Goal: Task Accomplishment & Management: Manage account settings

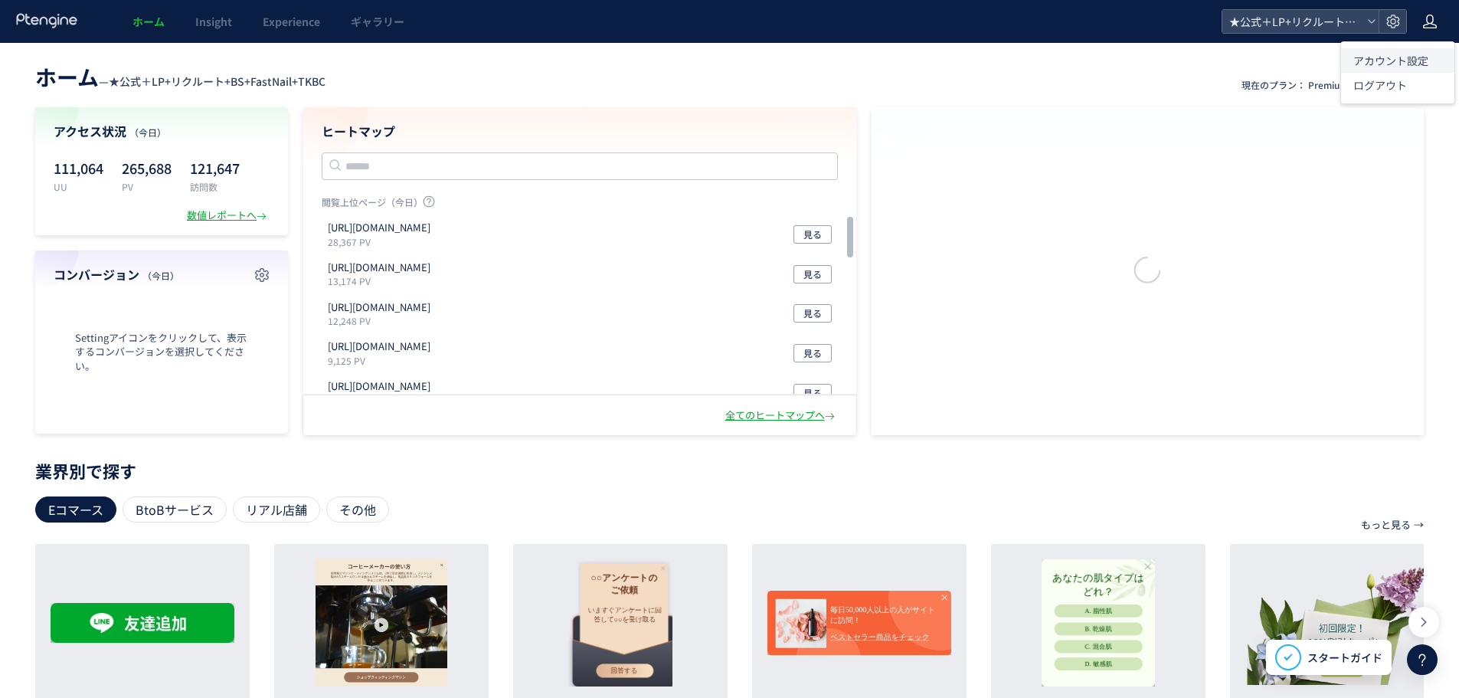
click at [1386, 64] on span "アカウント設定" at bounding box center [1390, 60] width 75 height 15
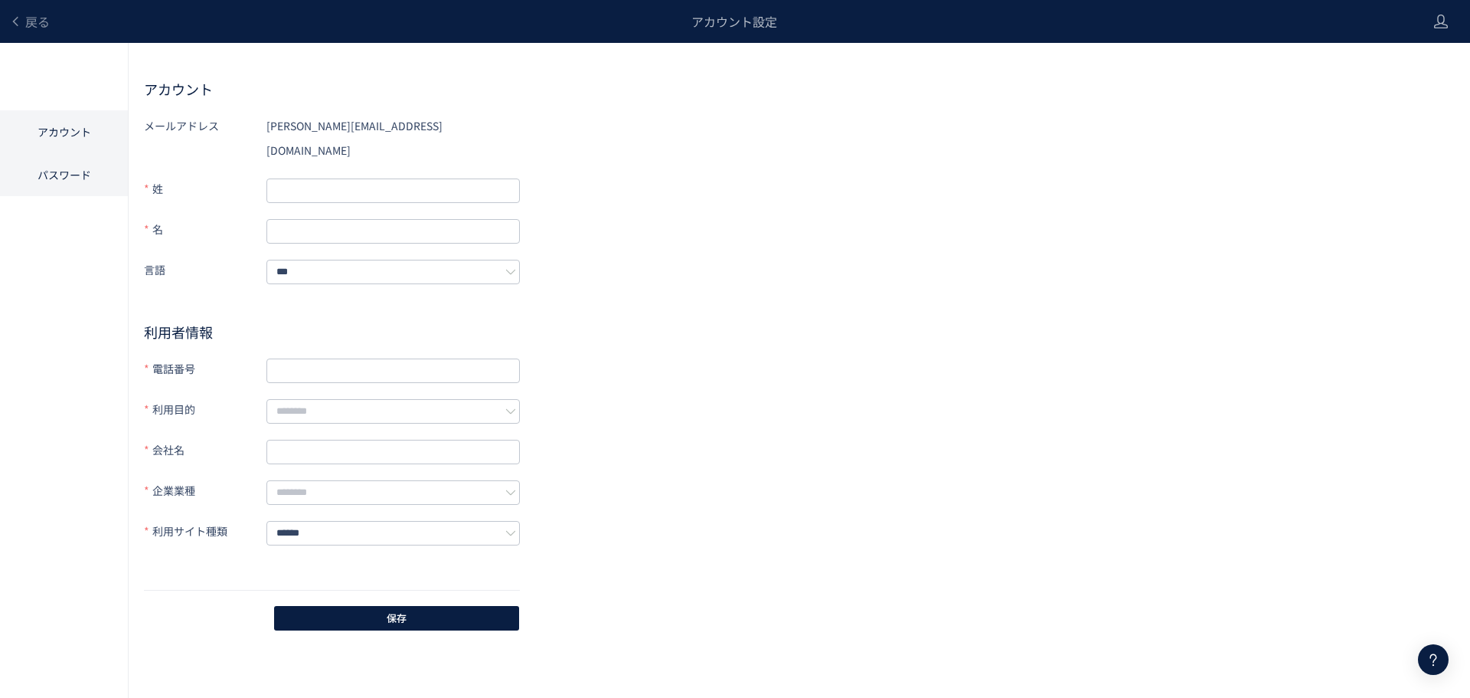
click at [92, 160] on li "パスワード" at bounding box center [64, 174] width 128 height 43
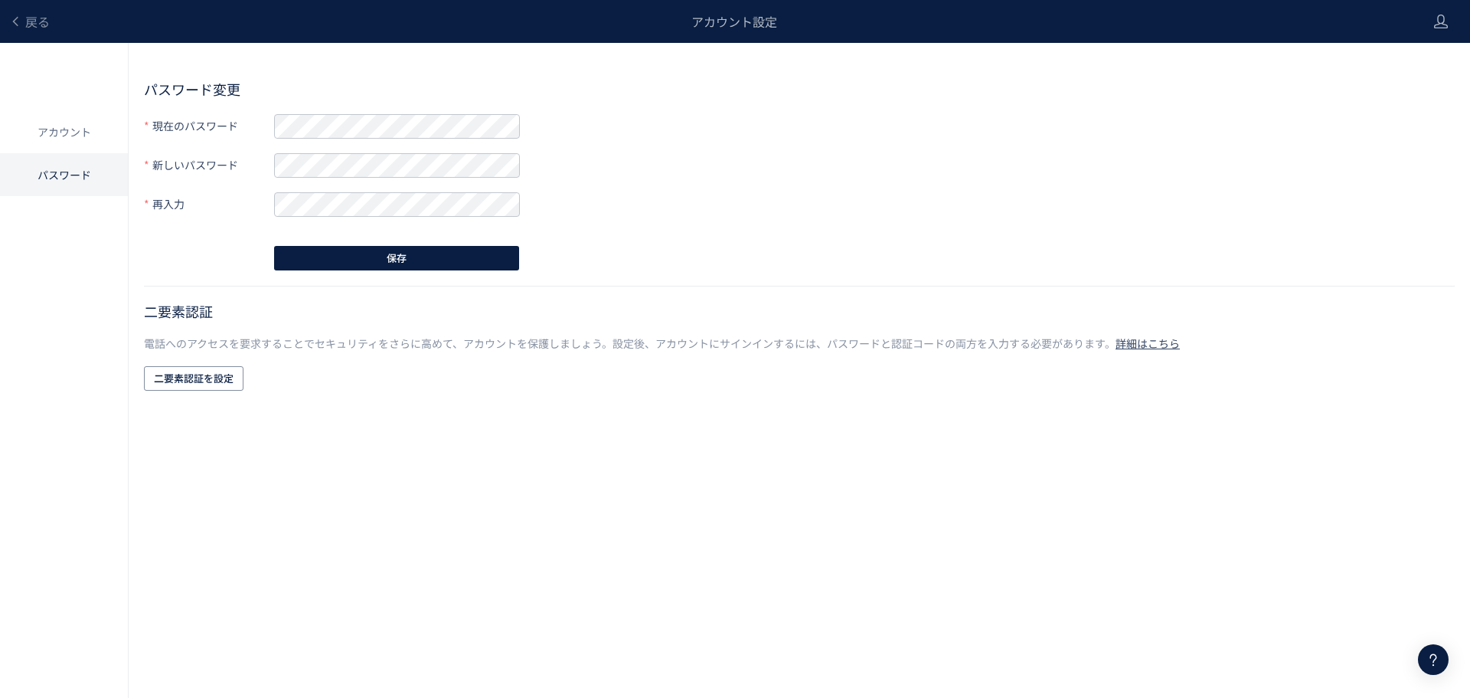
click at [313, 112] on div "パスワード変更 現在のパスワード 新しいパスワード 再入力 保存 二要素認証 電話へのアクセスを要求することでセキュリティをさらに高めて、アカウントを保護しま…" at bounding box center [799, 236] width 1311 height 313
click at [34, 28] on span "戻る" at bounding box center [37, 21] width 25 height 18
